Goal: Complete application form

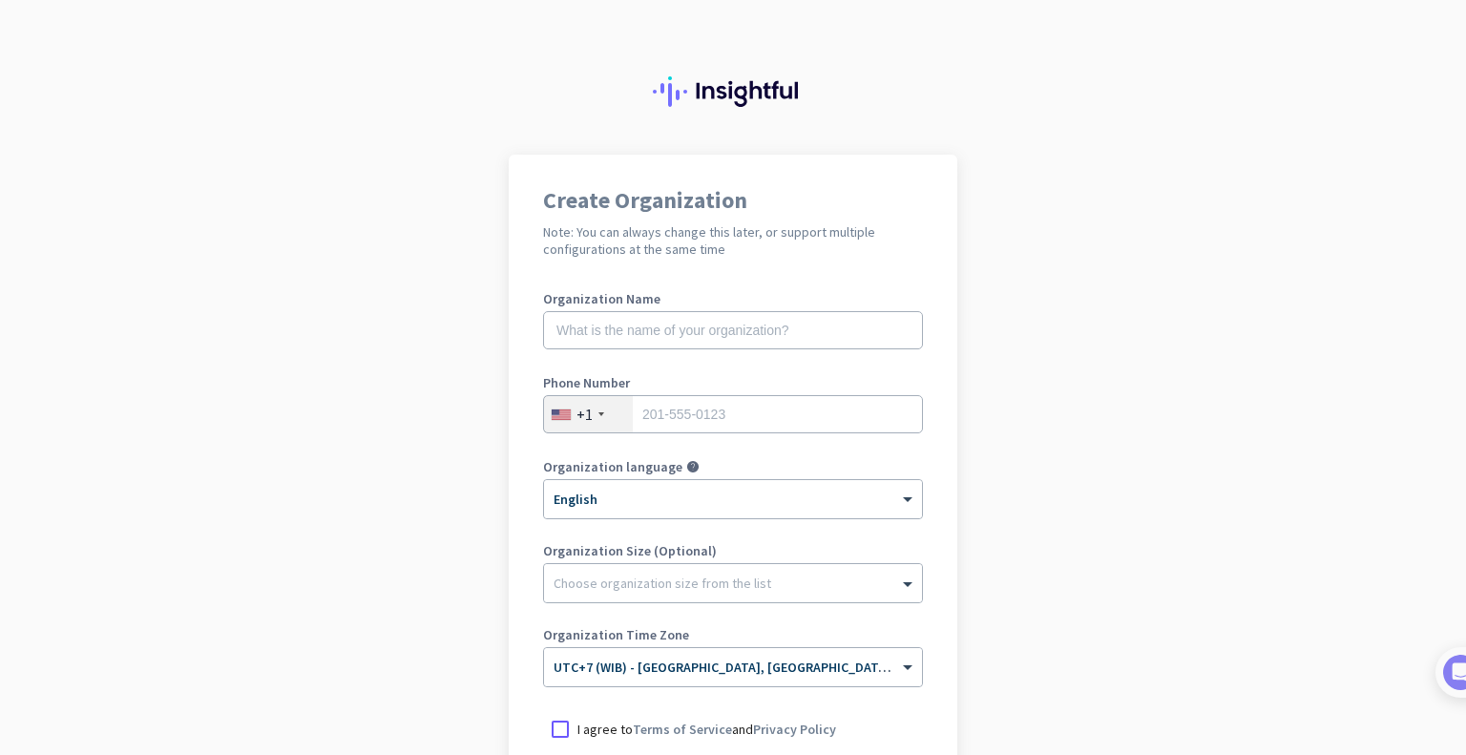
scroll to position [225, 0]
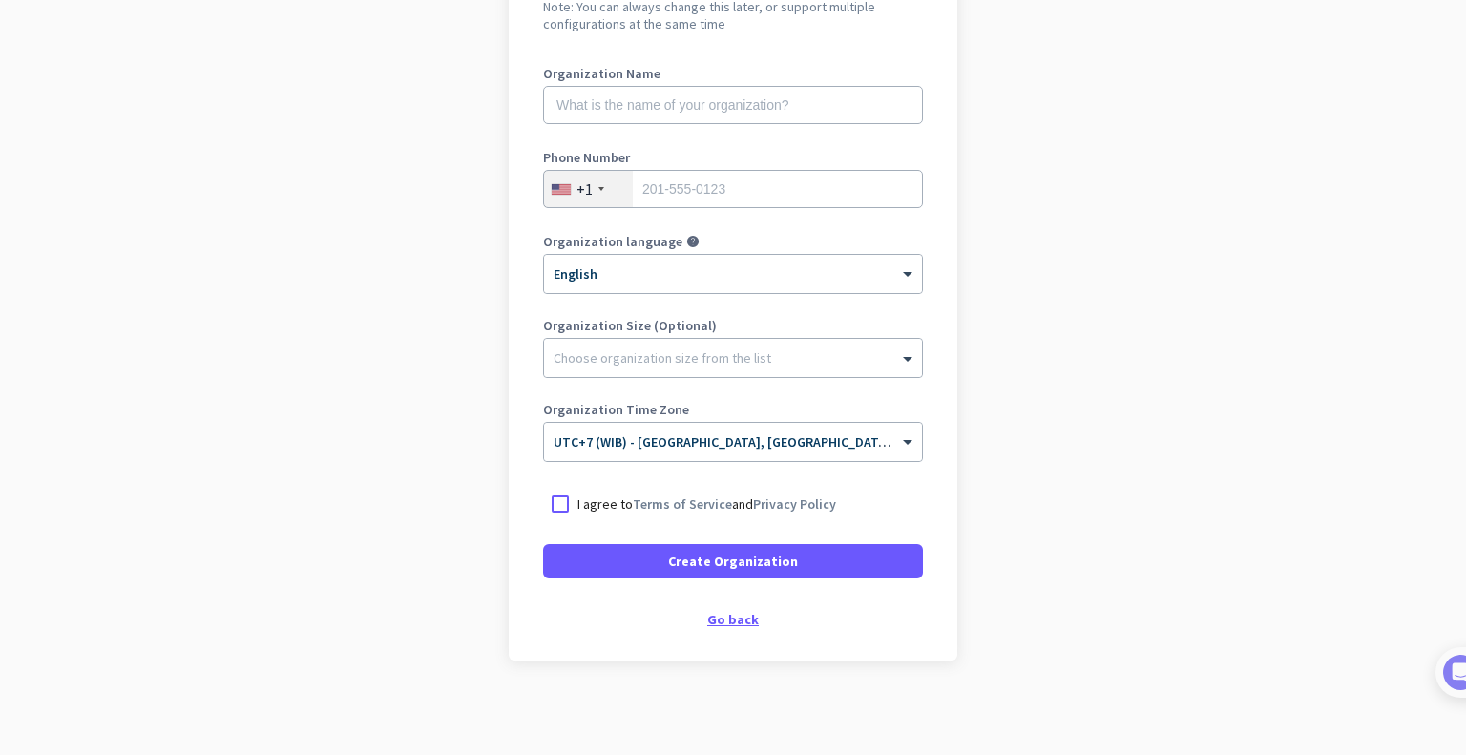
click at [741, 614] on div "Go back" at bounding box center [733, 619] width 380 height 13
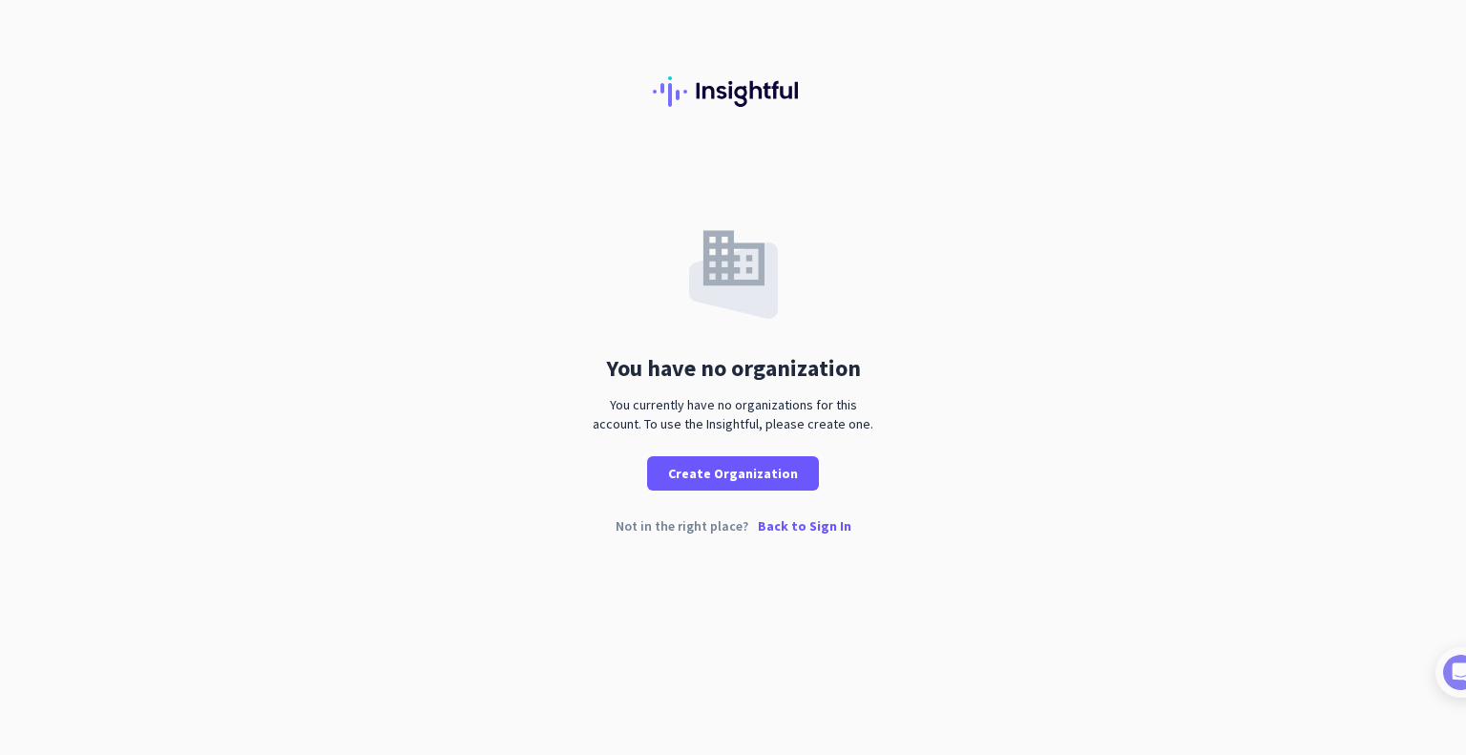
click at [798, 522] on p "Back to Sign In" at bounding box center [805, 525] width 94 height 13
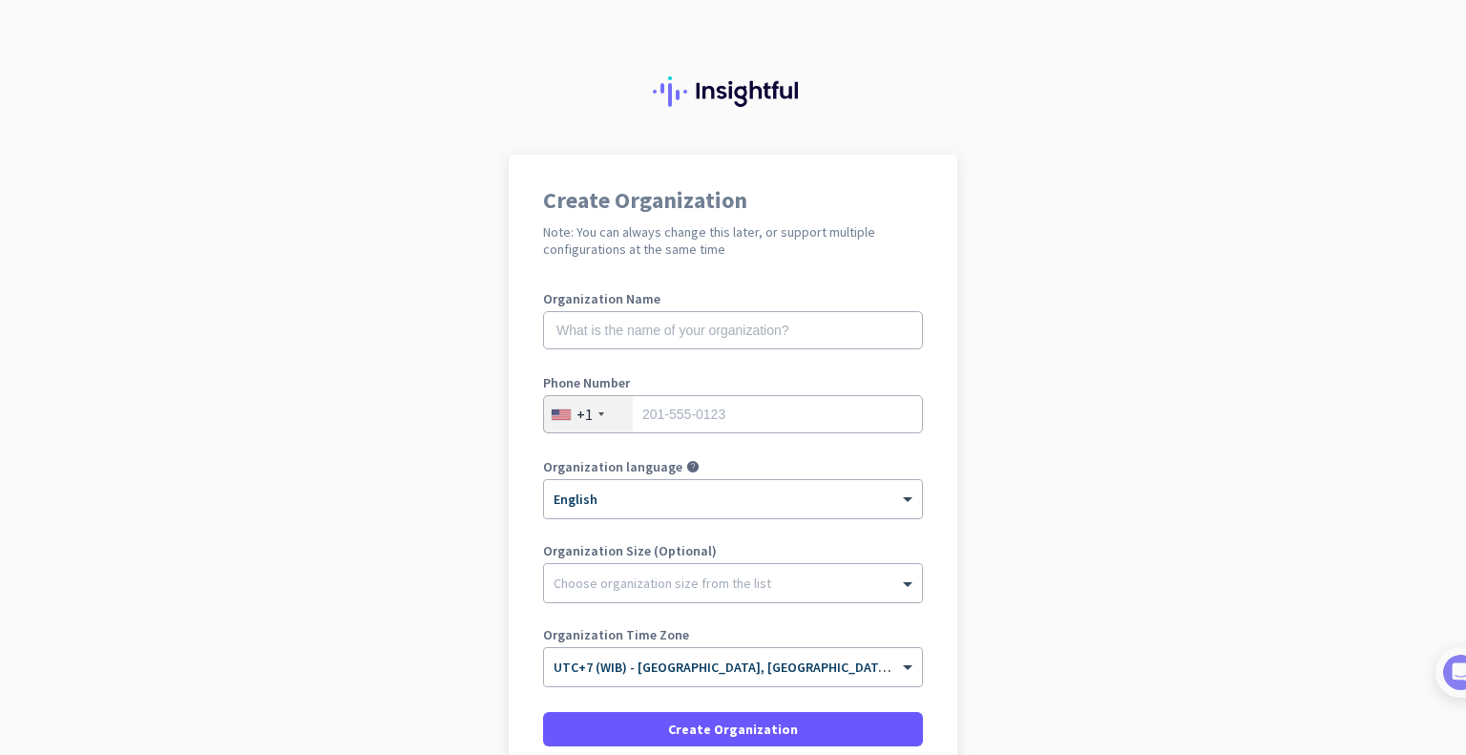
click at [846, 310] on div "Organization Name" at bounding box center [733, 330] width 380 height 76
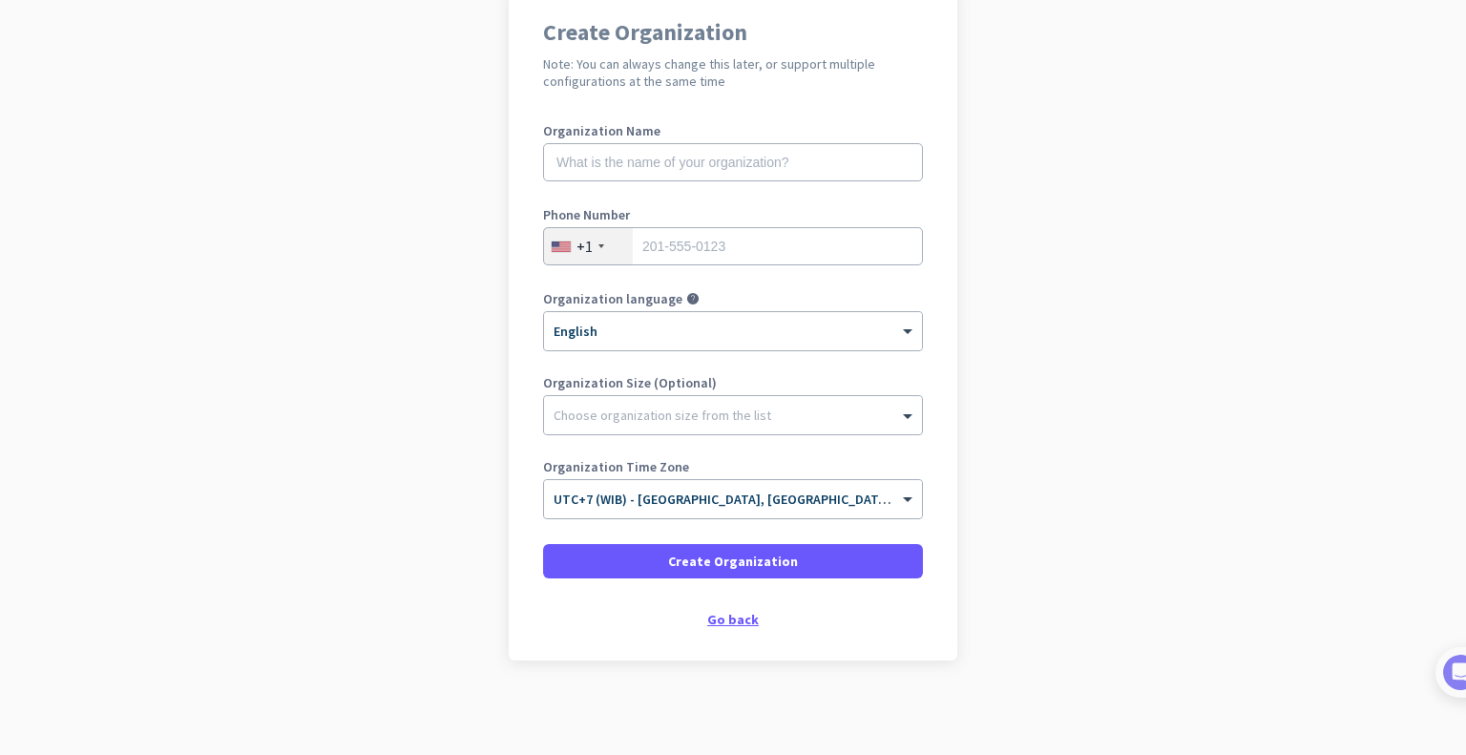
click at [727, 616] on div "Go back" at bounding box center [733, 619] width 380 height 13
